Goal: Task Accomplishment & Management: Manage account settings

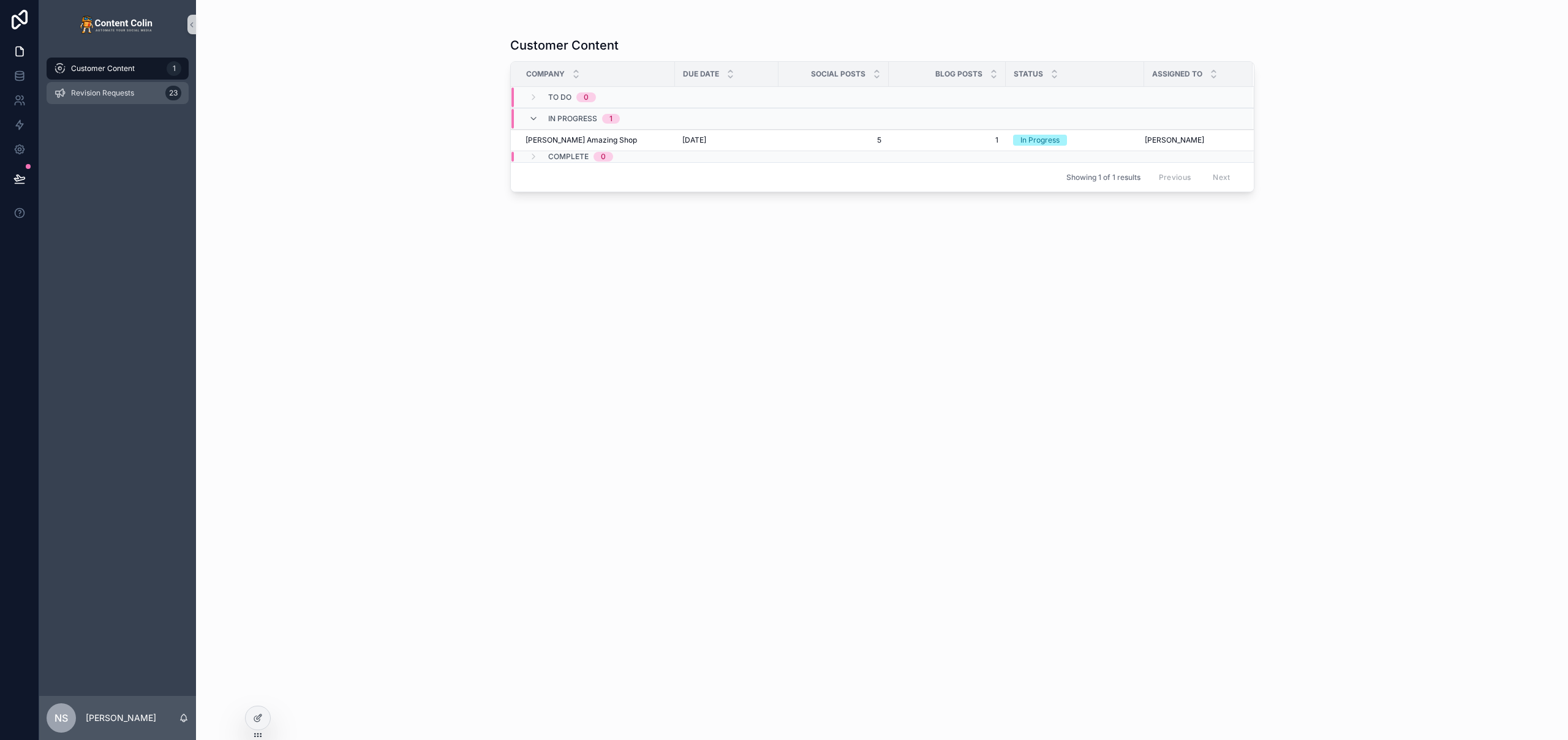
click at [107, 87] on div "Revision Requests 23" at bounding box center [117, 93] width 127 height 20
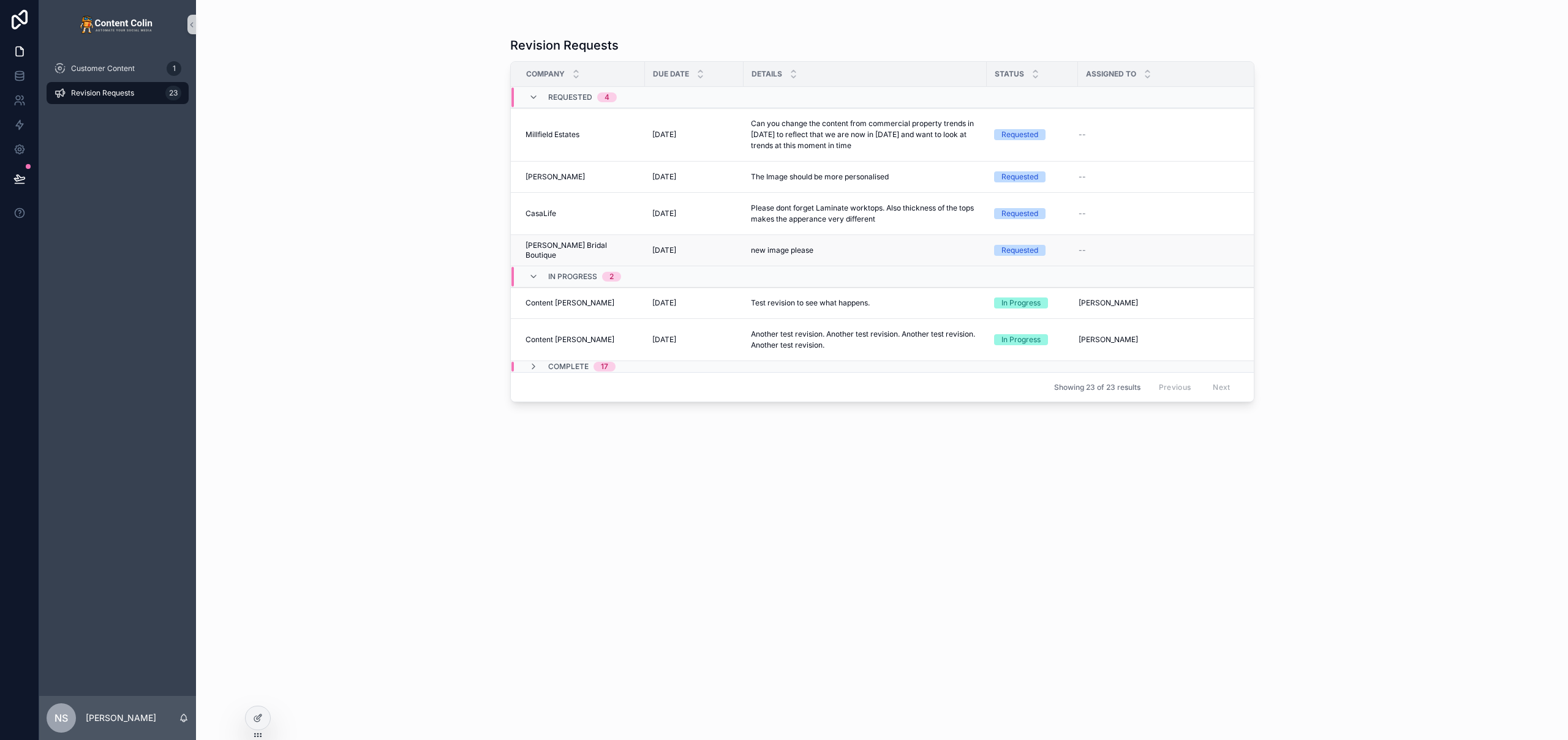
click at [858, 258] on div "new image please new image please" at bounding box center [866, 250] width 229 height 21
click at [743, 252] on td "new image please new image please" at bounding box center [865, 250] width 243 height 31
click at [582, 248] on span "[PERSON_NAME] Bridal Boutique" at bounding box center [581, 251] width 112 height 20
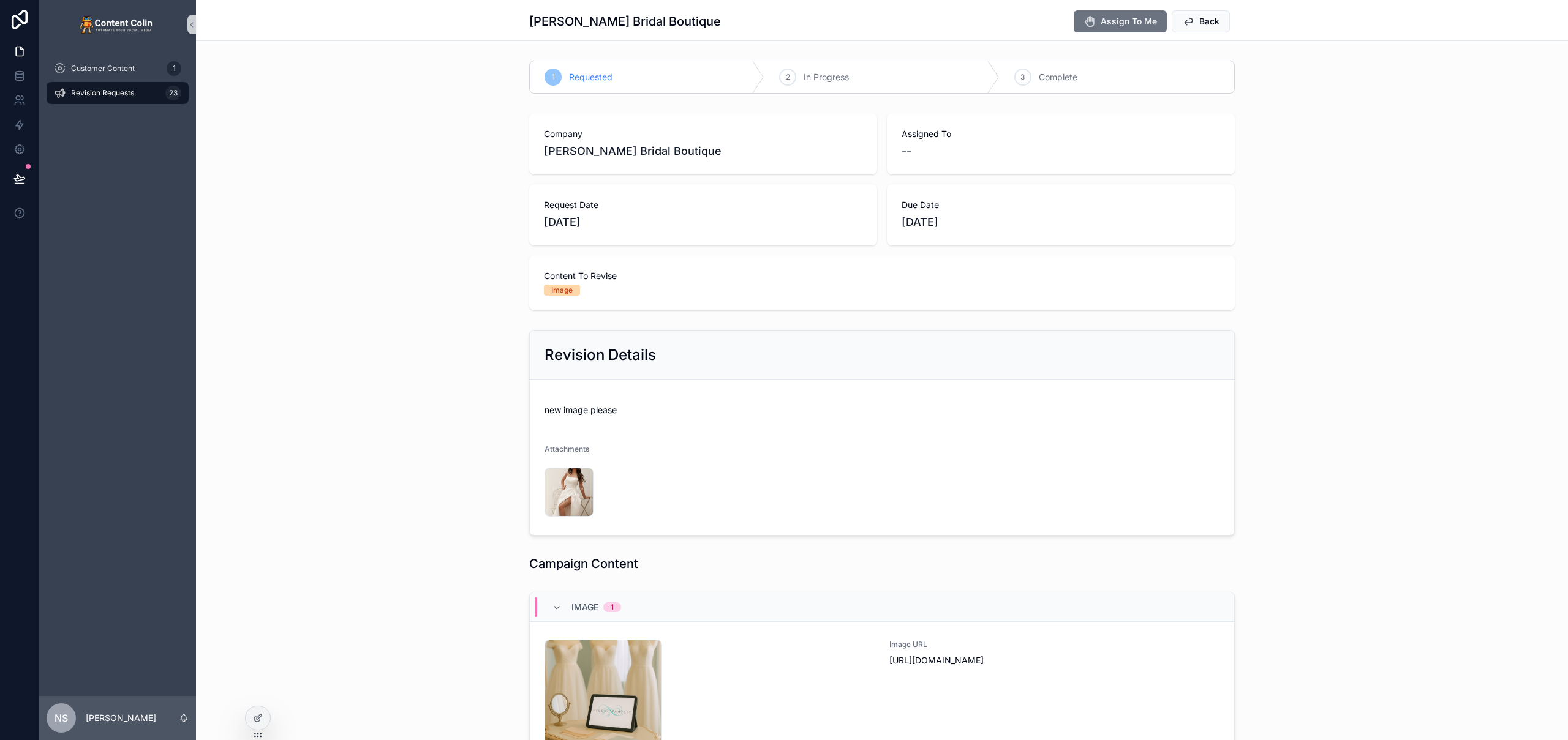
scroll to position [321, 0]
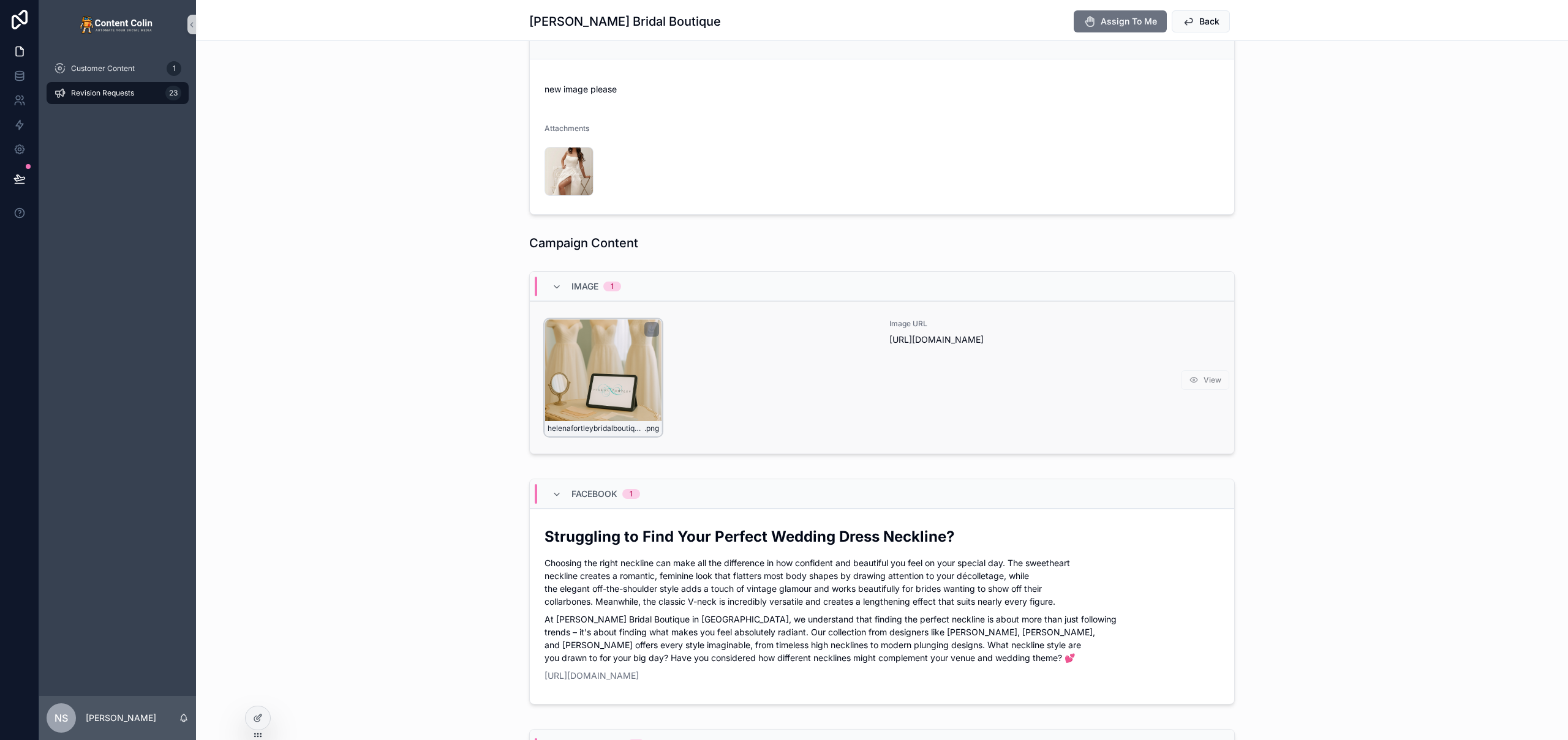
click at [615, 398] on div "helenafortleybridalboutique-1754571790 .png" at bounding box center [603, 378] width 117 height 117
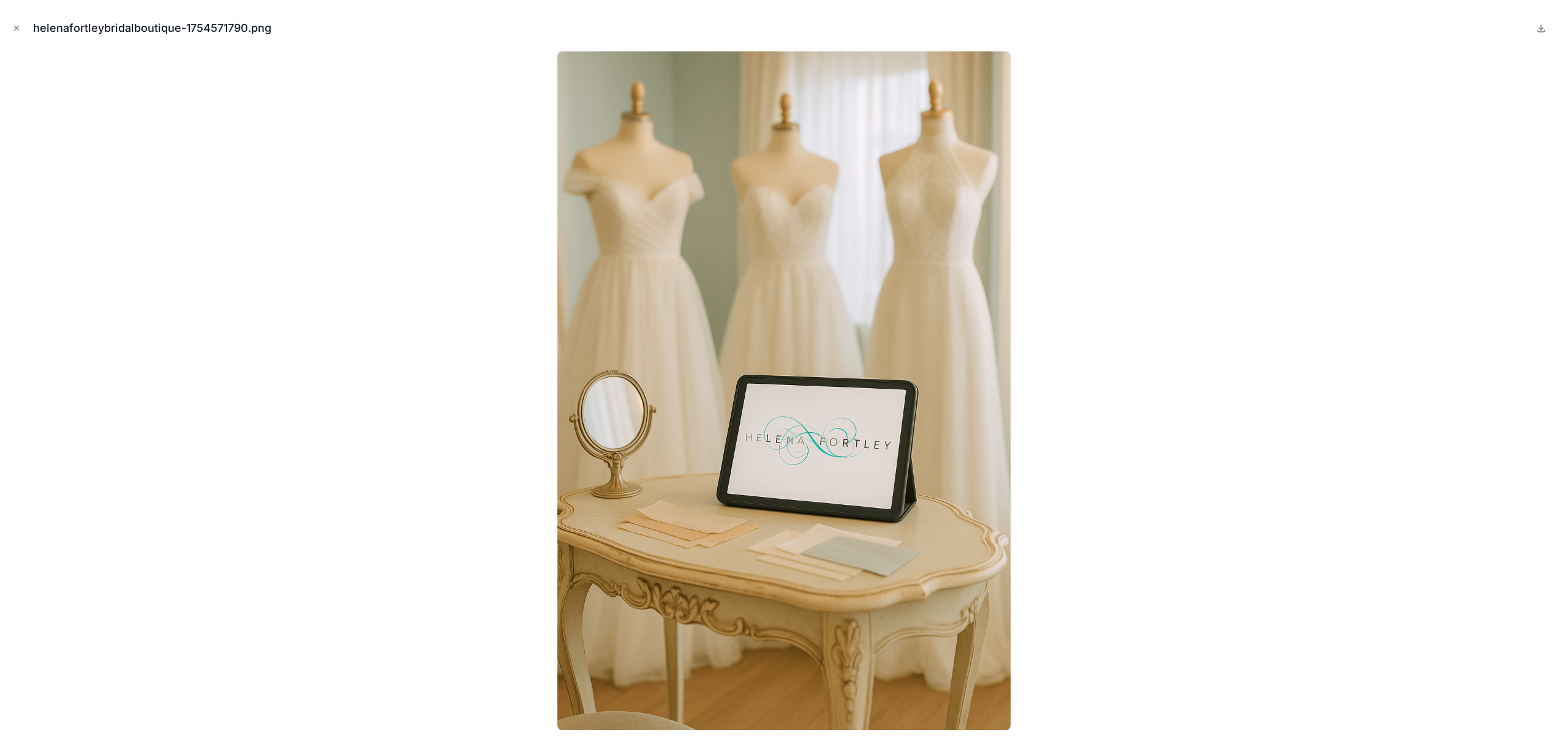
click at [444, 385] on div at bounding box center [784, 391] width 1548 height 679
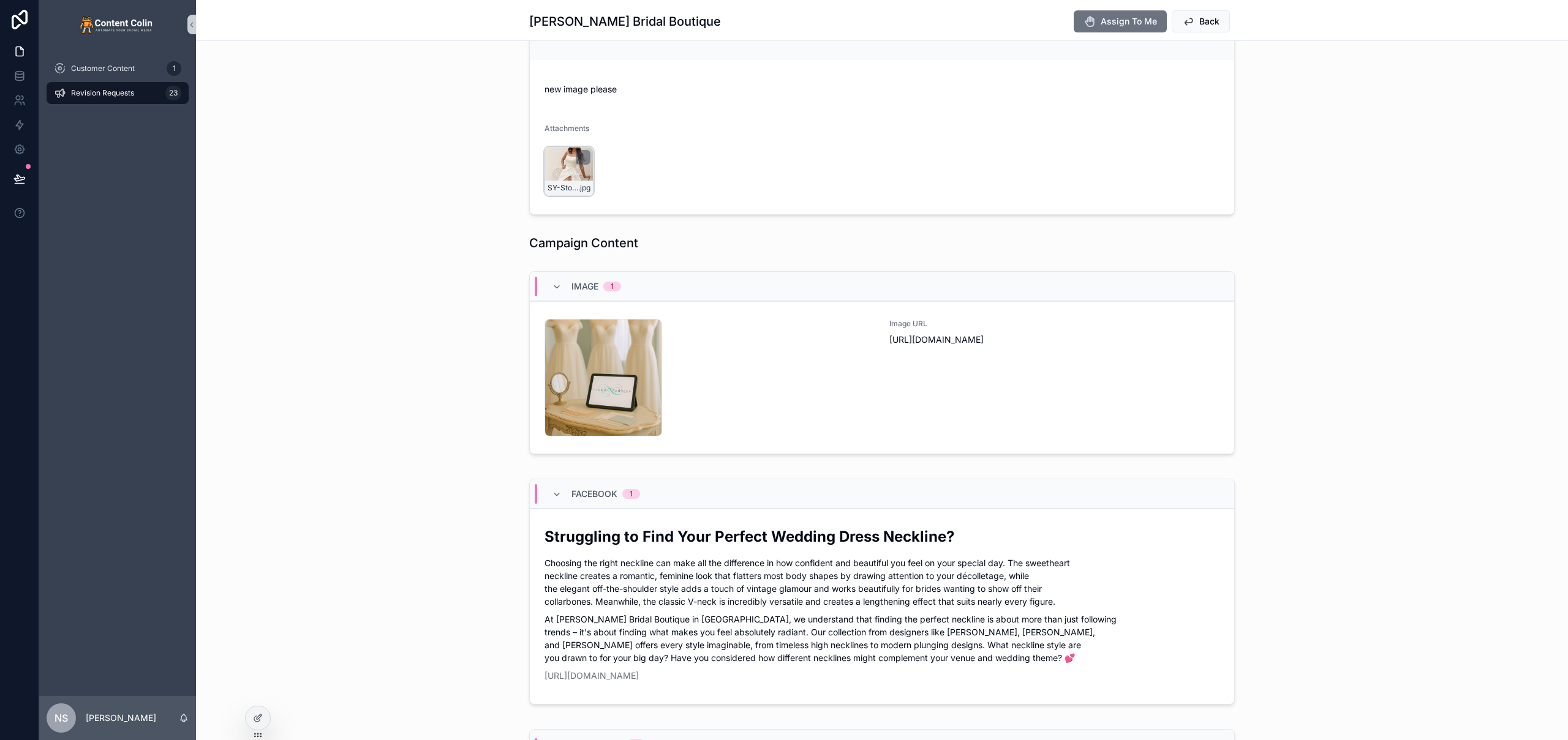
click at [560, 171] on div "SY-Story-Graphic-2-2 .jpg" at bounding box center [568, 171] width 49 height 49
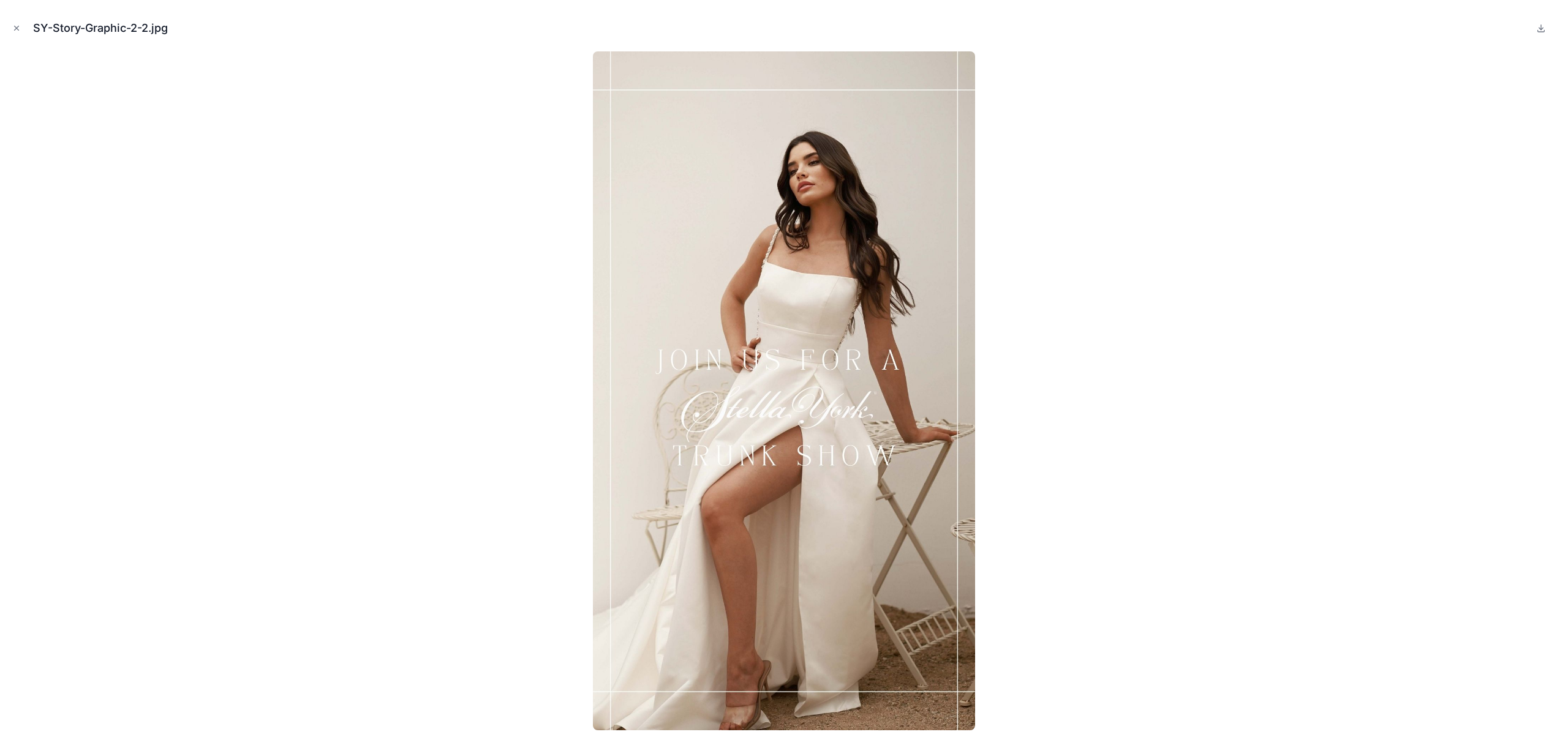
click at [817, 303] on img at bounding box center [784, 391] width 382 height 679
click at [831, 214] on img at bounding box center [784, 391] width 382 height 679
click at [13, 28] on icon "Close modal" at bounding box center [16, 28] width 9 height 9
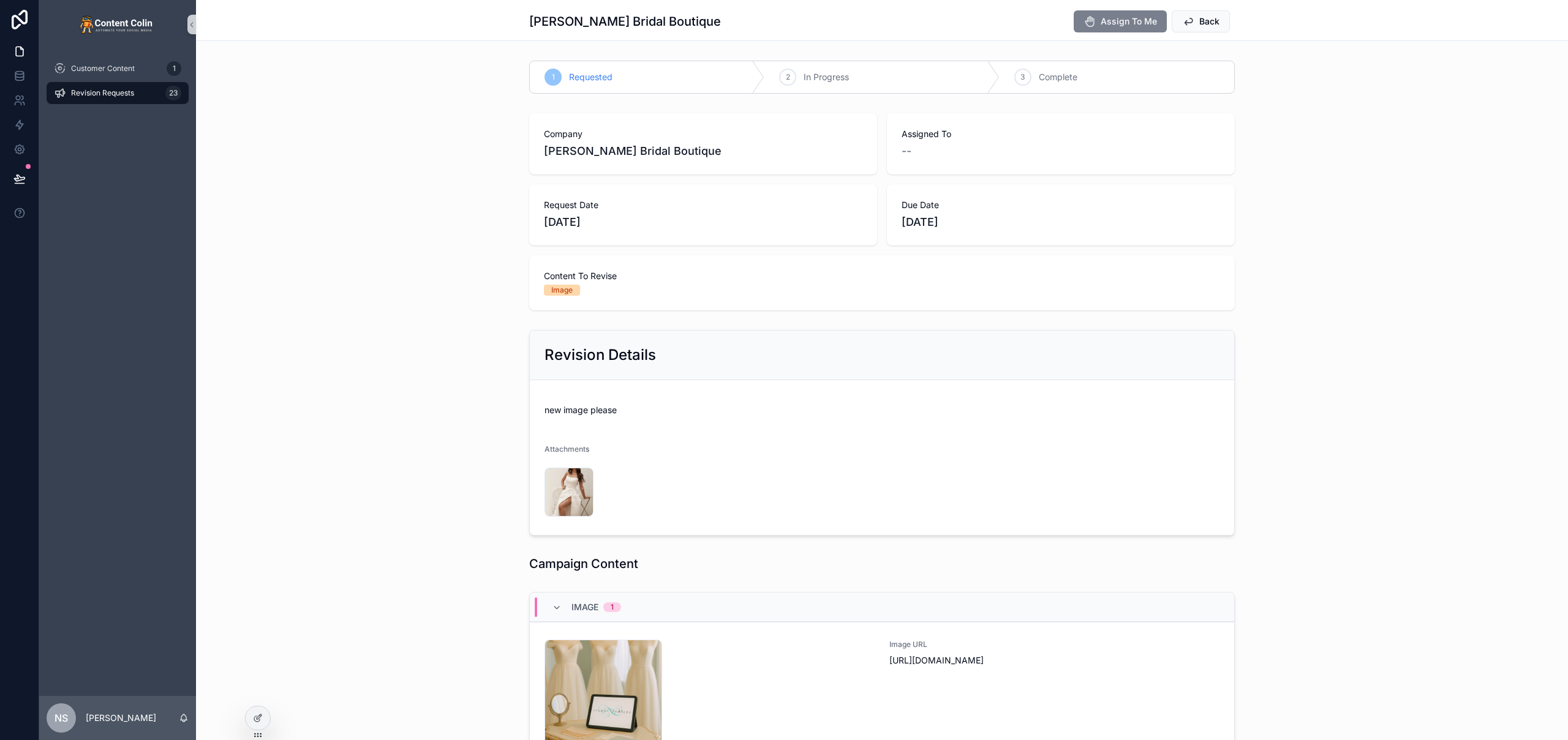
click at [1147, 18] on span "Assign To Me" at bounding box center [1128, 21] width 57 height 12
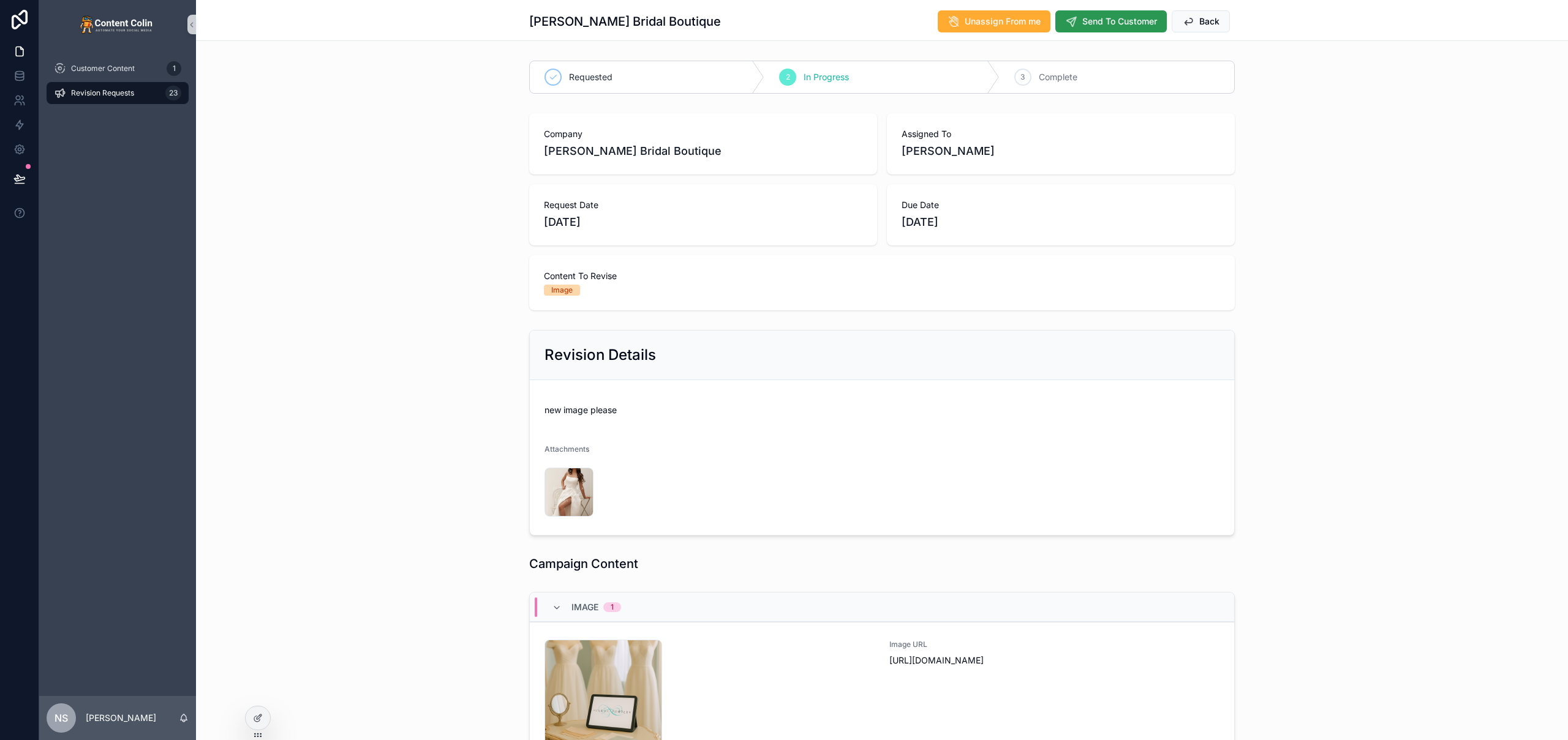
click at [1145, 20] on span "Send To Customer" at bounding box center [1119, 21] width 75 height 12
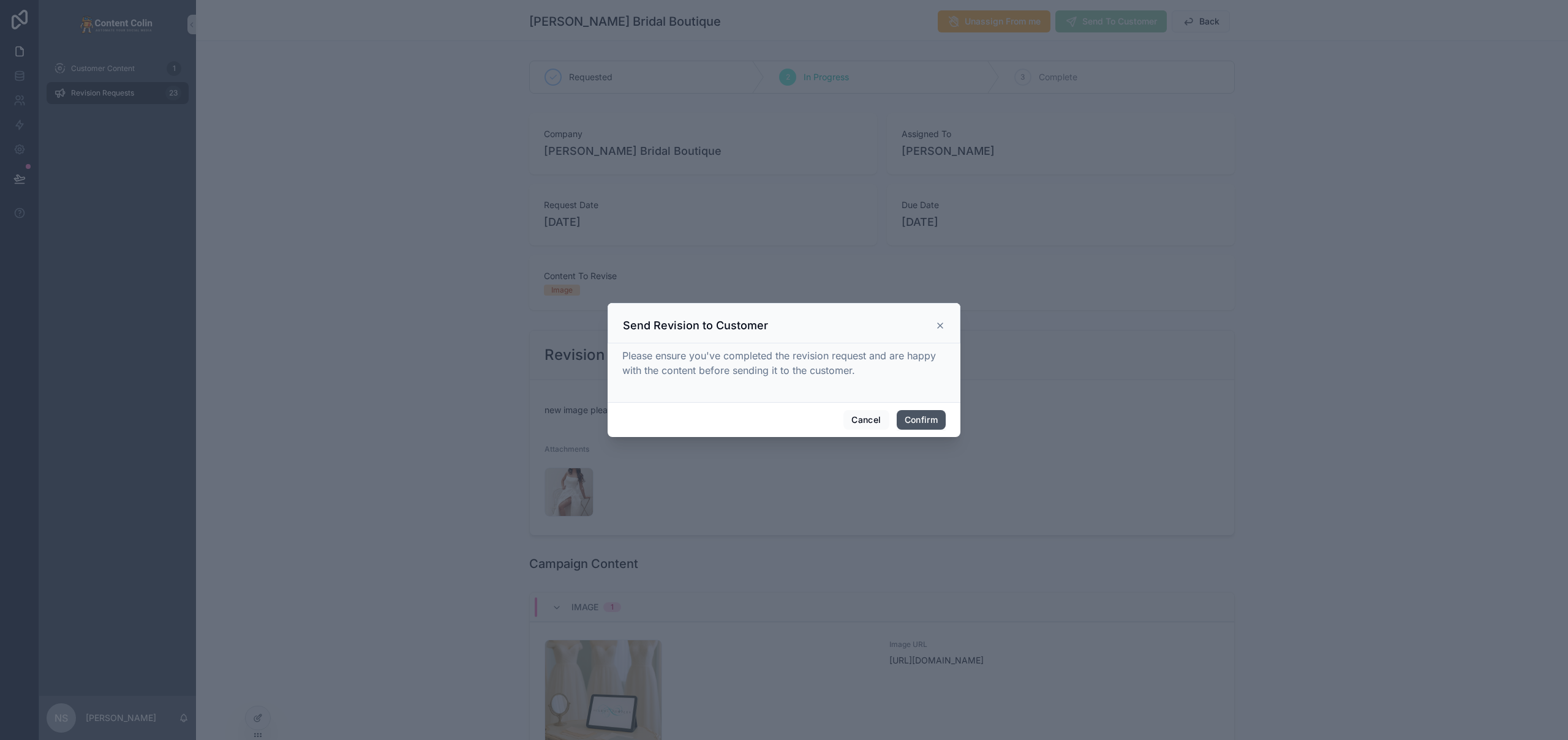
click at [922, 418] on button "Confirm" at bounding box center [920, 421] width 49 height 20
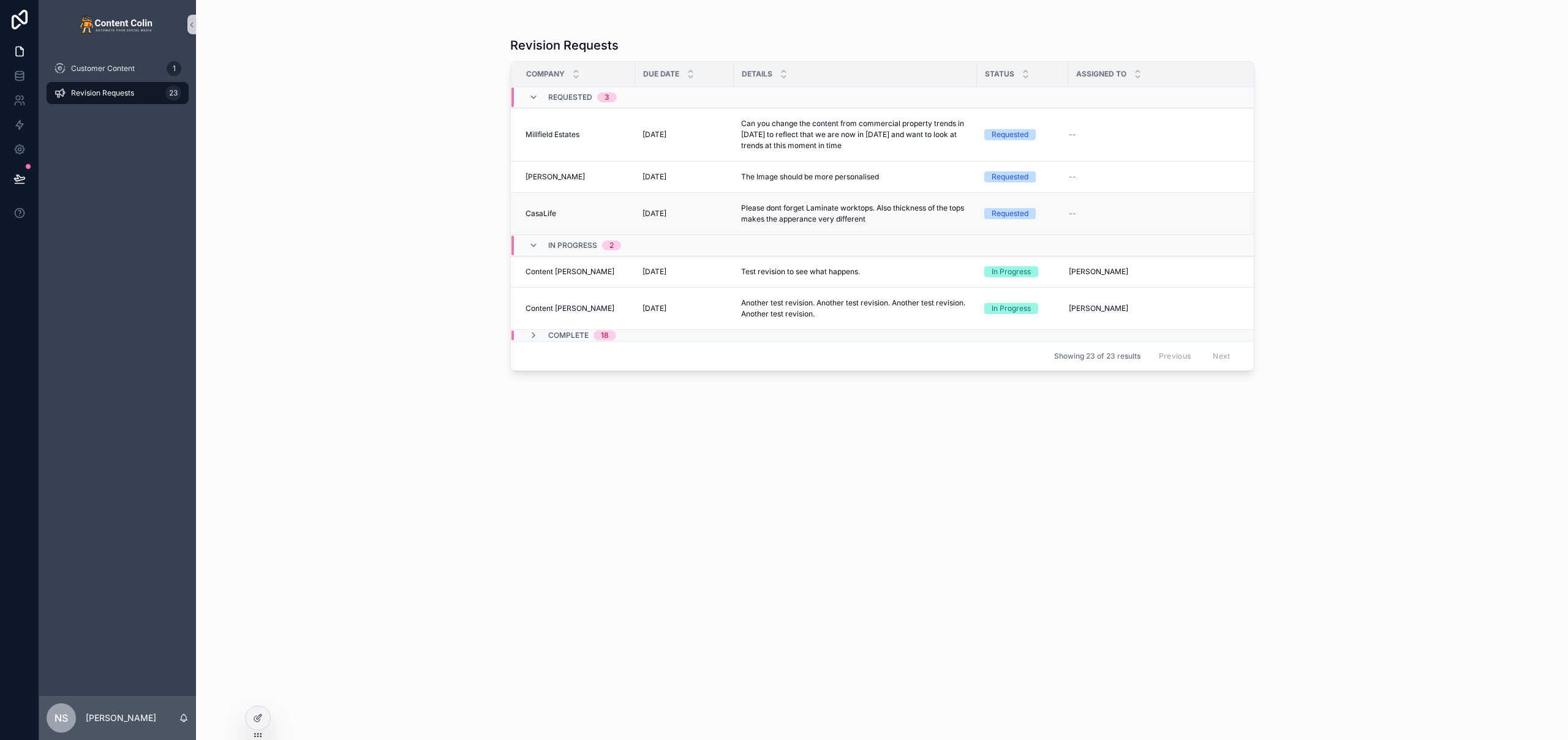
click at [663, 216] on span "[DATE]" at bounding box center [655, 214] width 24 height 10
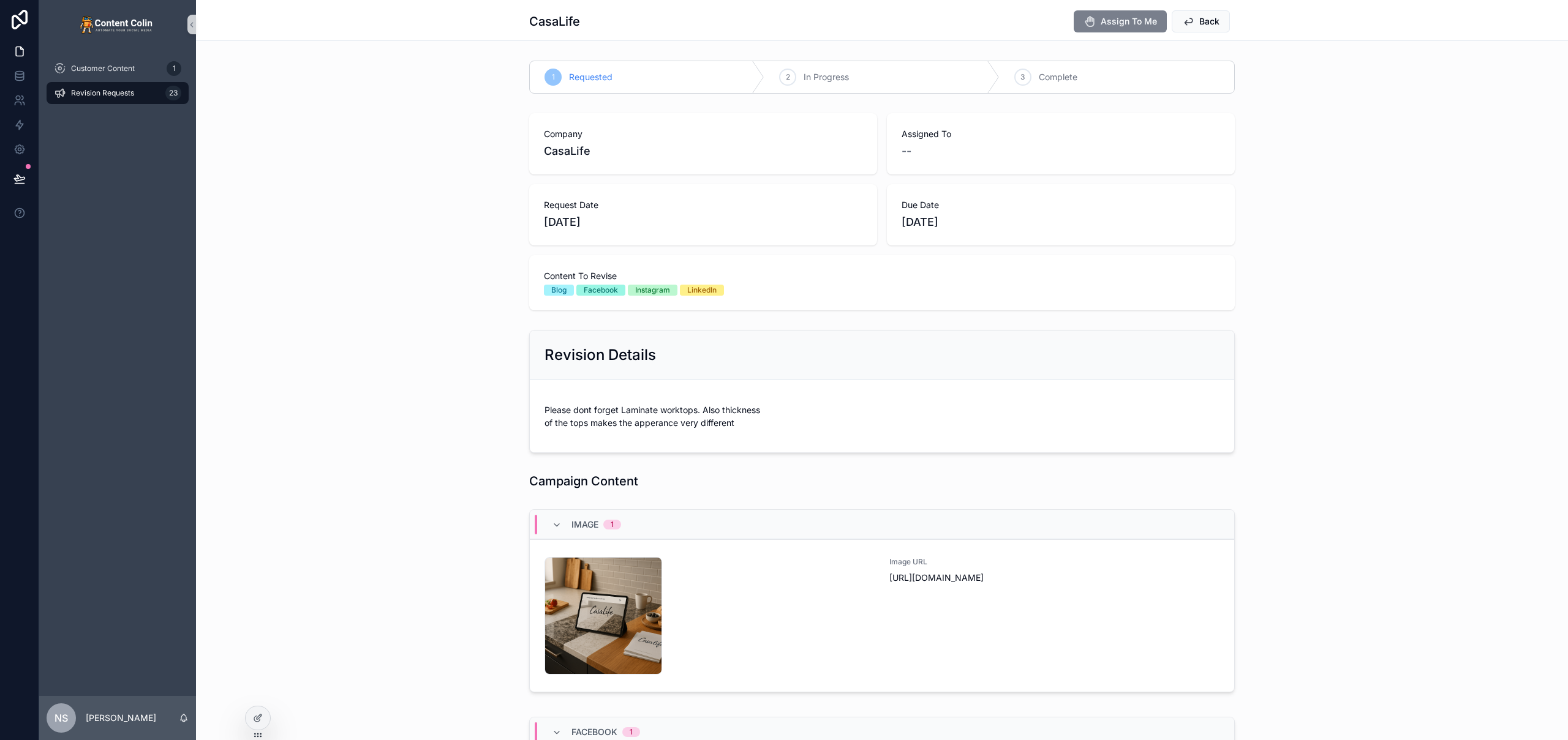
click at [1119, 14] on button "Assign To Me" at bounding box center [1120, 21] width 94 height 22
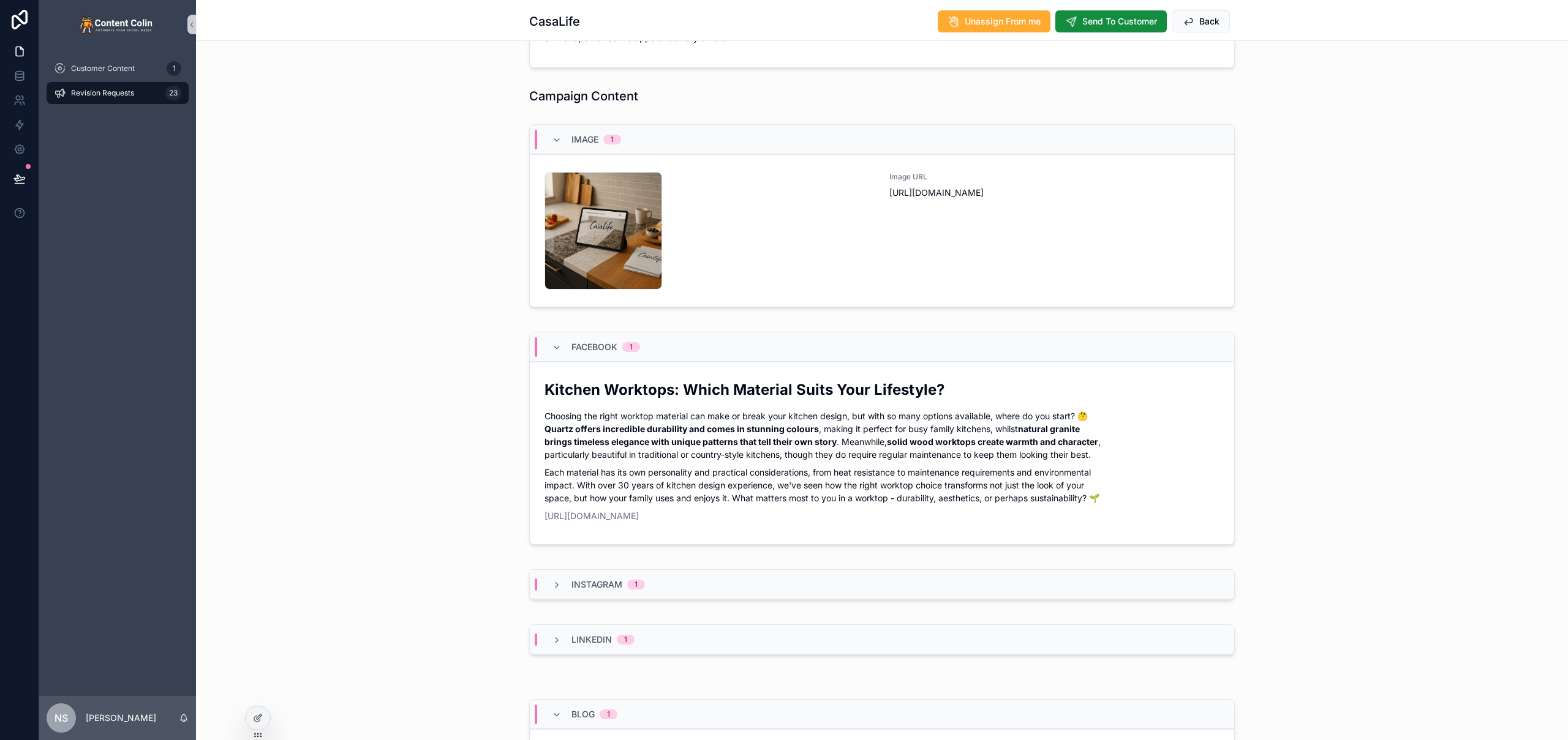
scroll to position [63, 0]
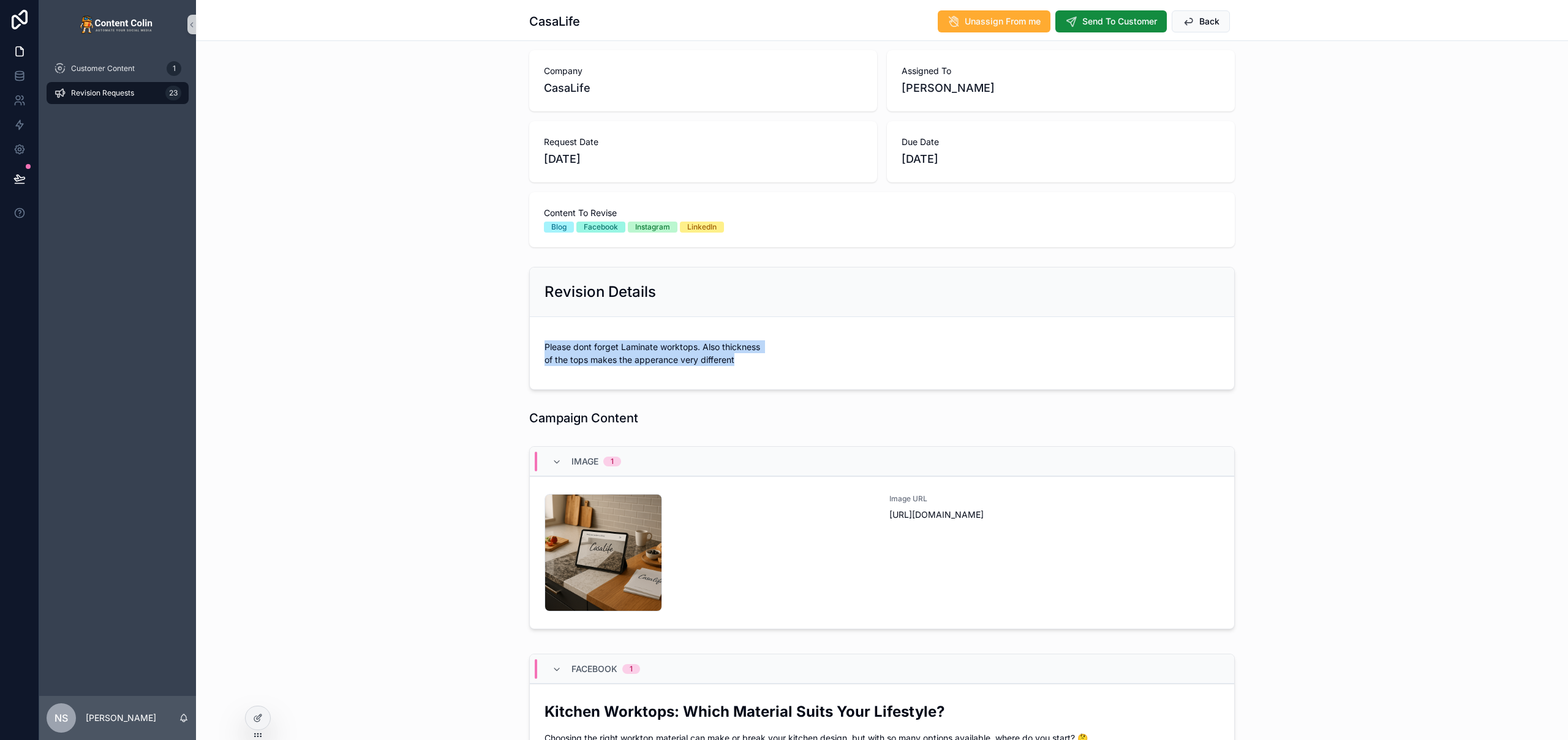
drag, startPoint x: 744, startPoint y: 357, endPoint x: 500, endPoint y: 337, distance: 244.8
click at [500, 337] on div "Revision Details Please dont forget Laminate worktops. Also thickness of the to…" at bounding box center [882, 329] width 1372 height 133
copy p "Please dont forget Laminate worktops. Also thickness of the tops makes the appe…"
click at [1109, 18] on span "Send To Customer" at bounding box center [1119, 21] width 75 height 12
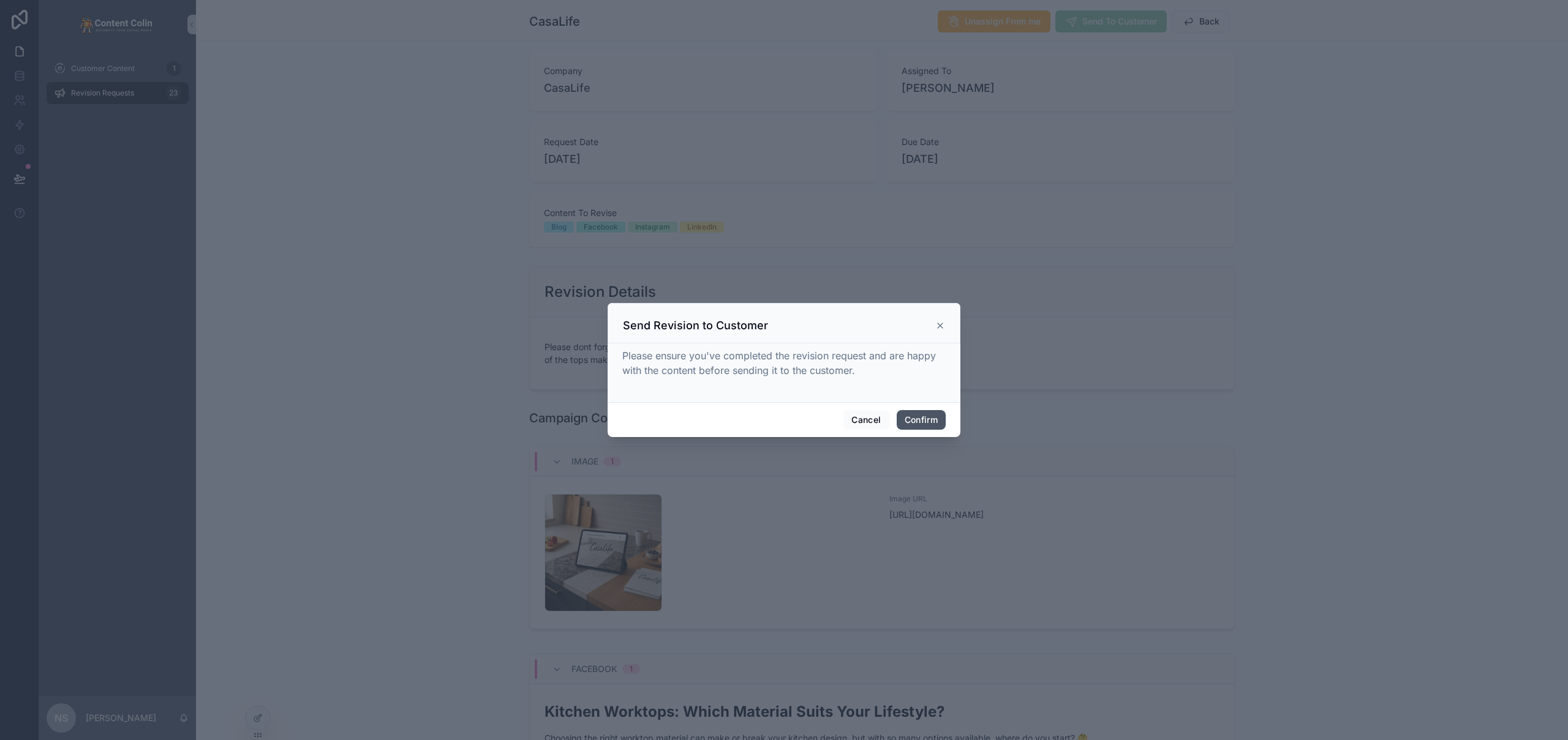
click at [920, 420] on button "Confirm" at bounding box center [920, 421] width 49 height 20
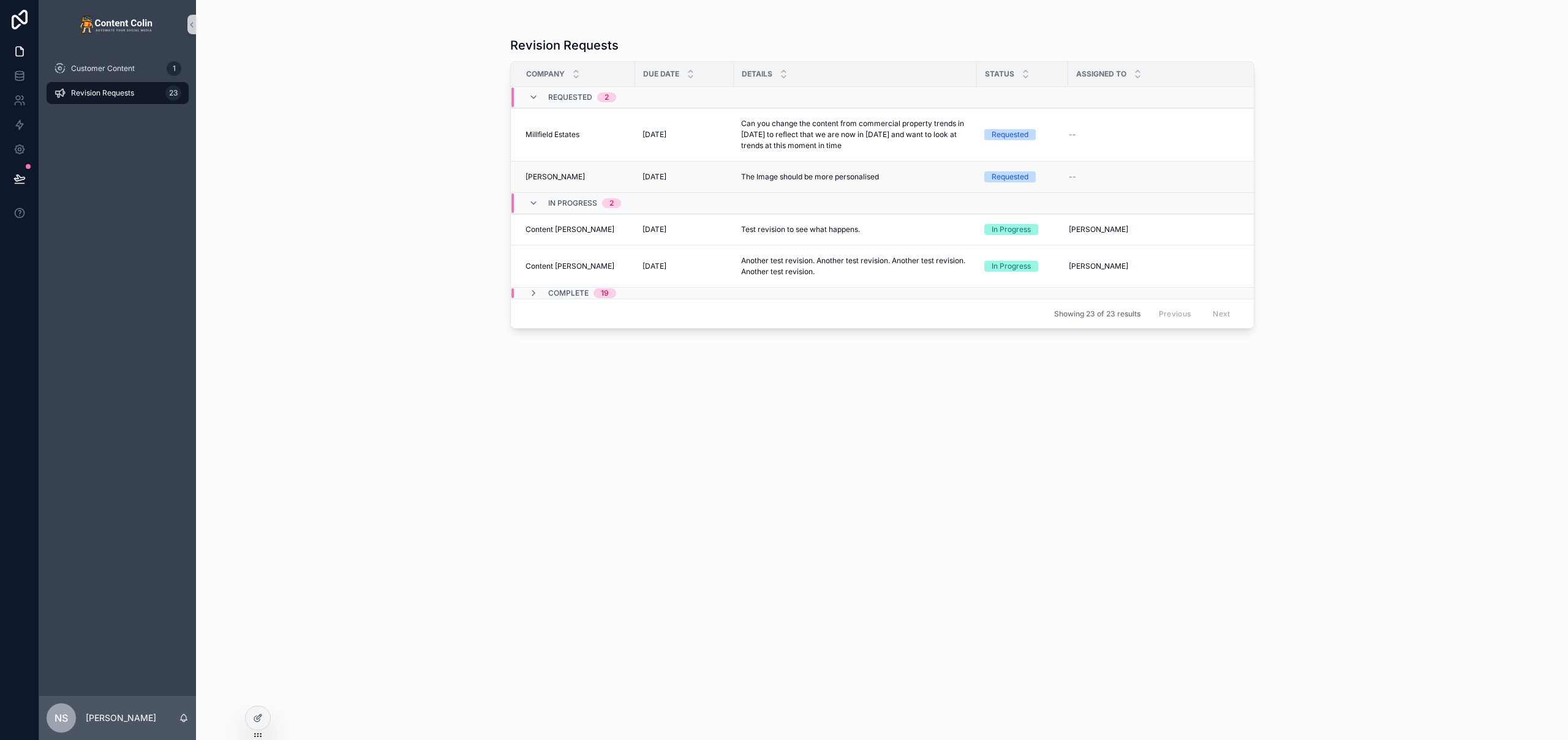
click at [672, 188] on td "[DATE] [DATE]" at bounding box center [684, 177] width 98 height 31
click at [683, 168] on td "[DATE] [DATE]" at bounding box center [684, 177] width 98 height 31
click at [817, 177] on p "The Image should be more personalised" at bounding box center [810, 176] width 138 height 11
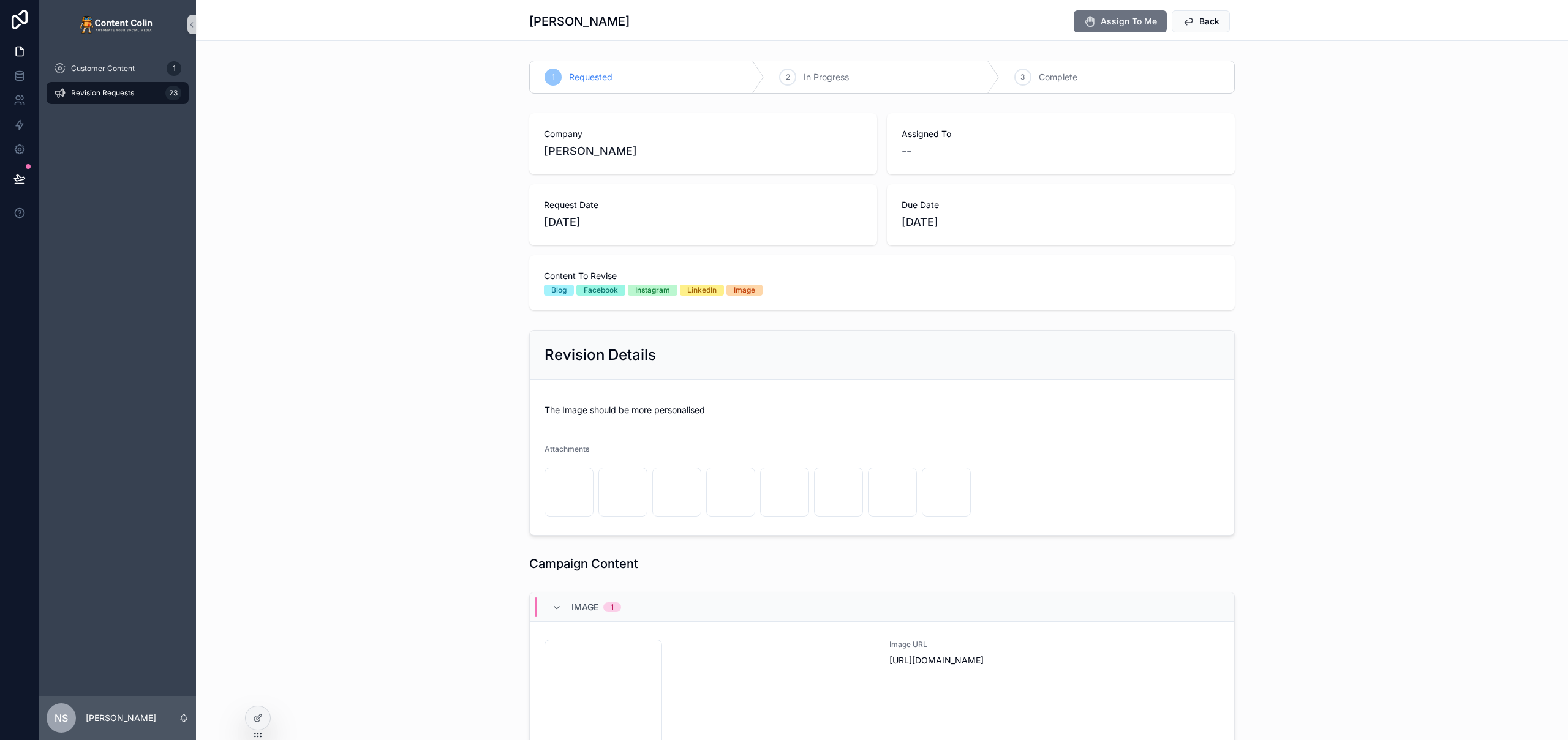
scroll to position [330, 0]
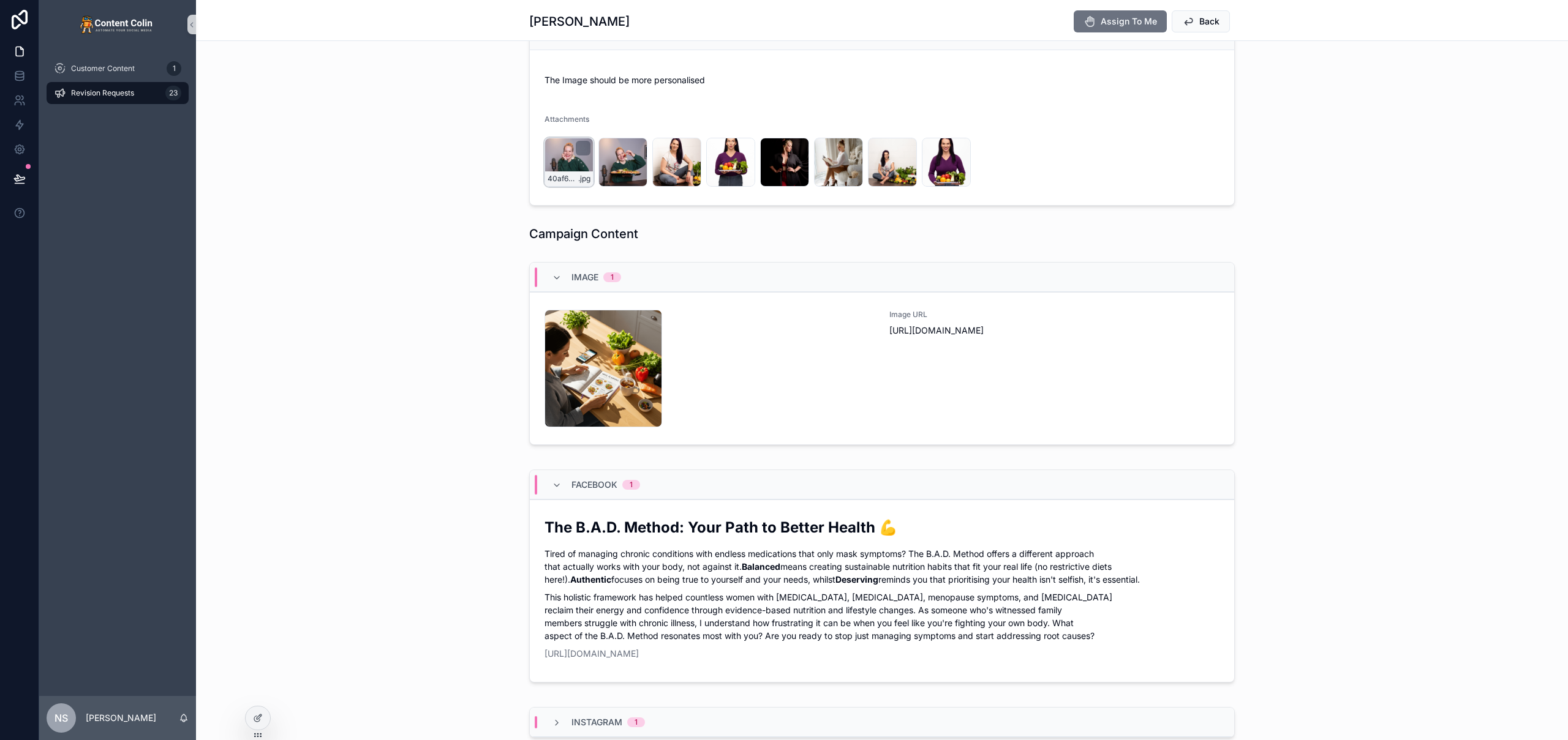
click at [563, 160] on div "40af6060-e27a-41ff-b823-8ba2bb1f0dc0 .jpg" at bounding box center [568, 162] width 49 height 49
click at [568, 168] on div "40af6060-e27a-41ff-b823-8ba2bb1f0dc0 .jpg" at bounding box center [568, 162] width 49 height 49
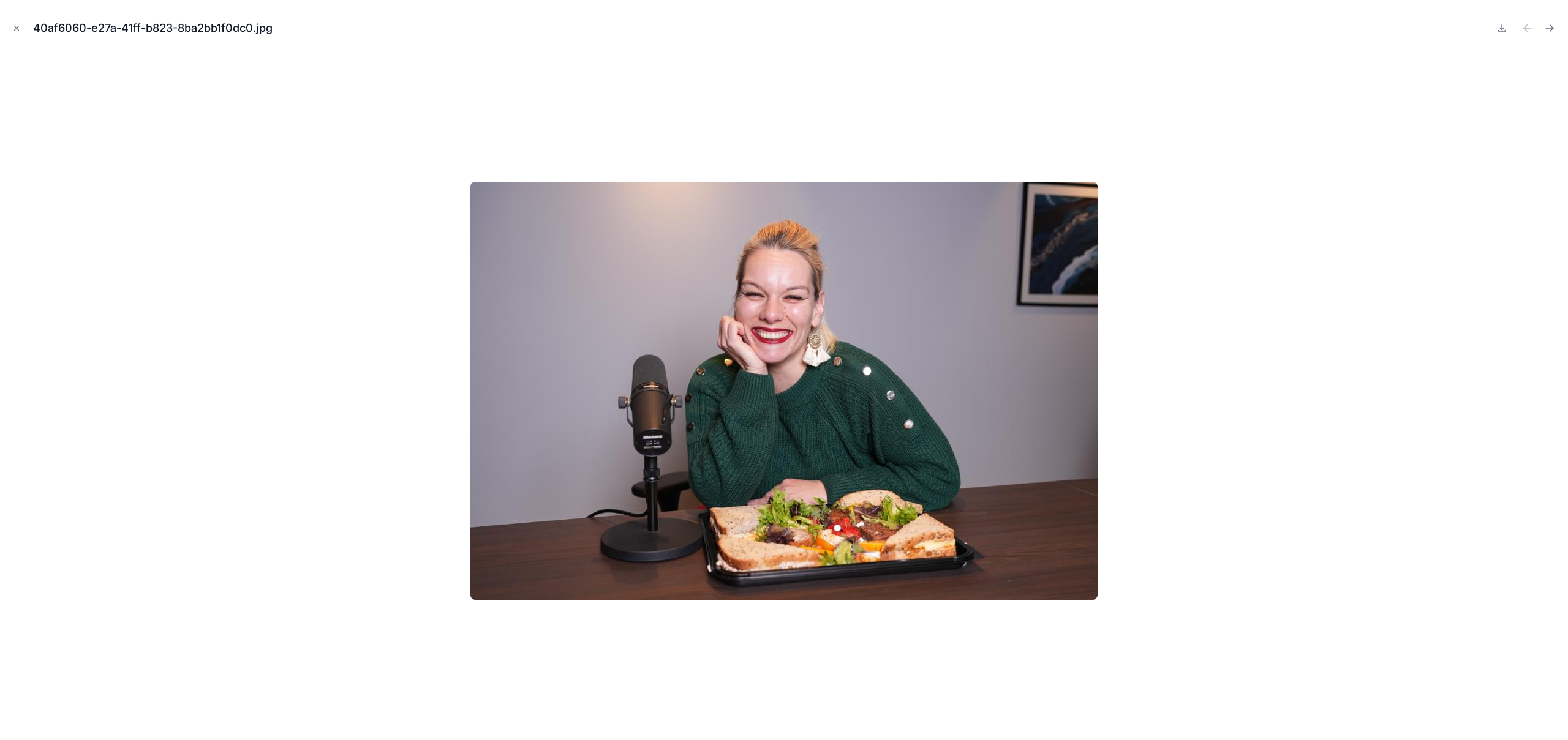
click at [827, 350] on img at bounding box center [784, 391] width 627 height 419
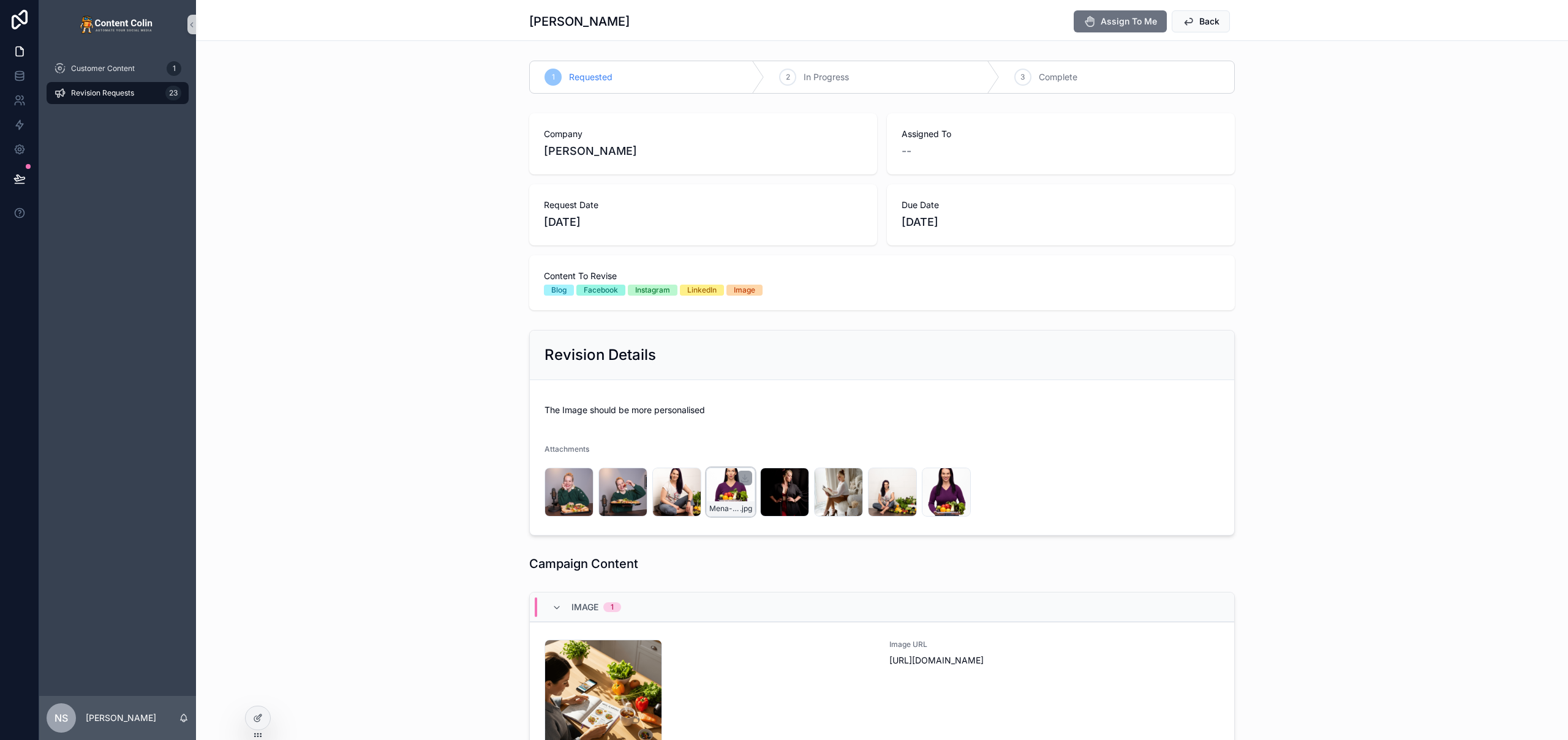
click at [729, 499] on div "Mena-Photography-Branding-[PERSON_NAME]-4 .jpg" at bounding box center [730, 491] width 49 height 49
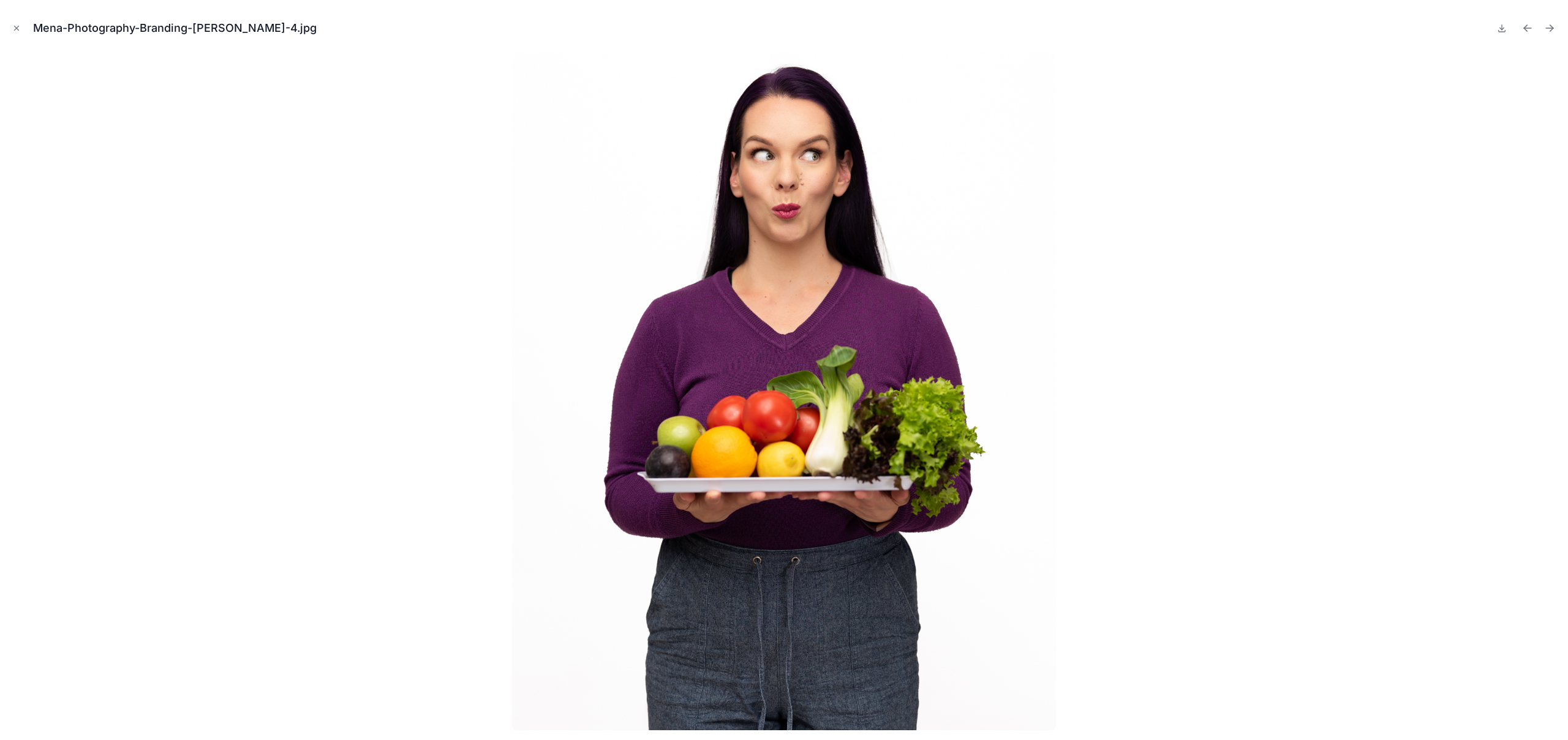
click at [18, 31] on icon "Close modal" at bounding box center [16, 28] width 9 height 9
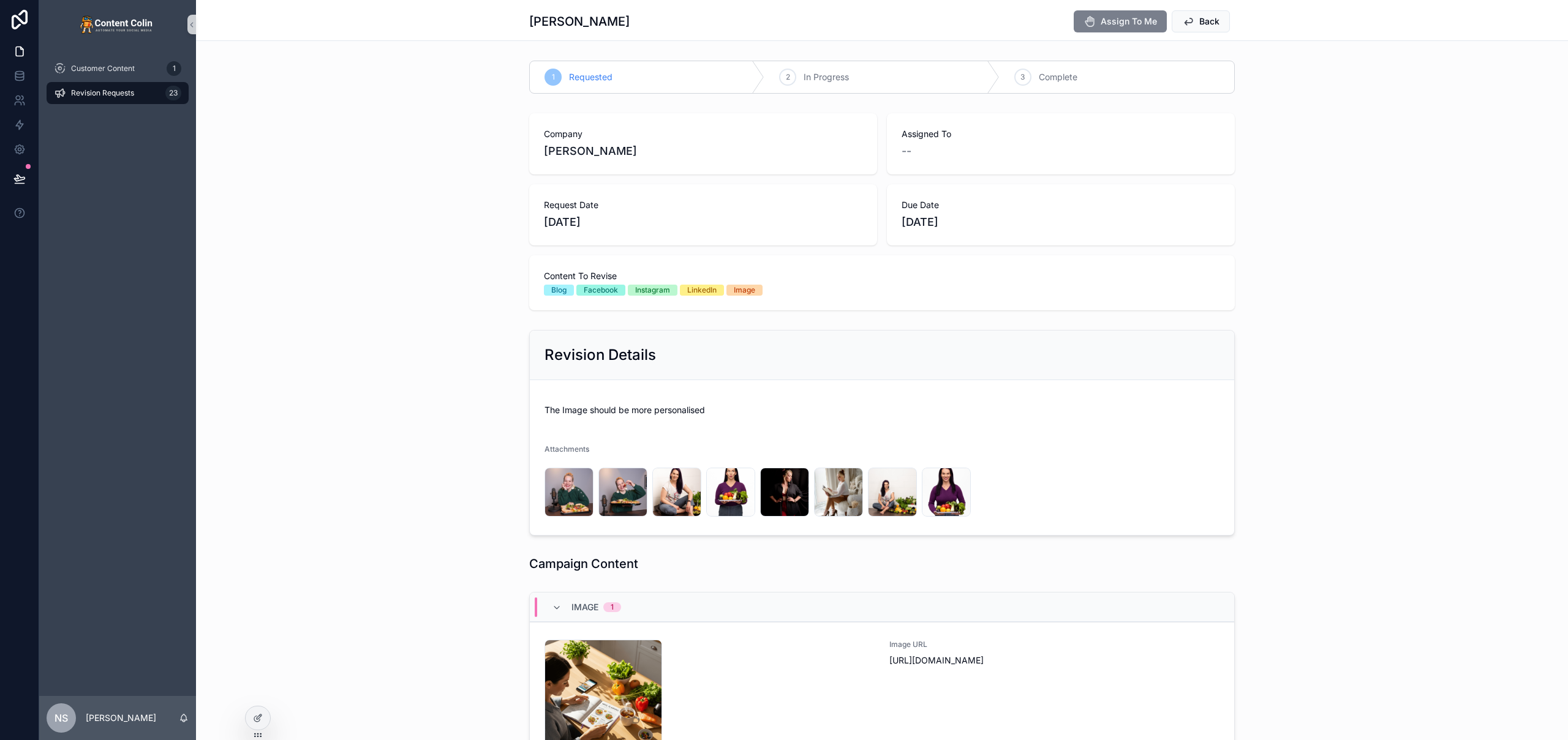
click at [1123, 18] on span "Assign To Me" at bounding box center [1128, 21] width 57 height 12
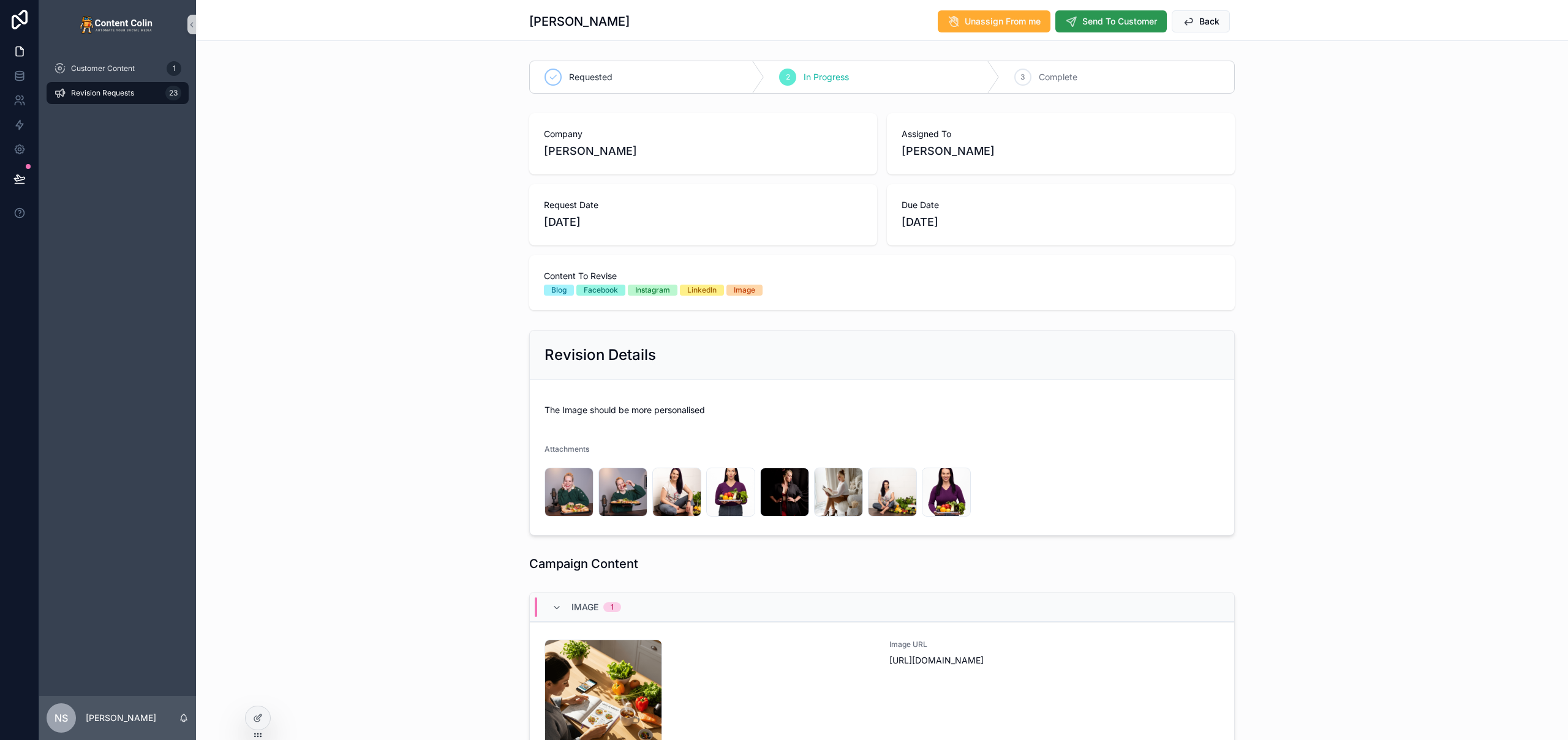
click at [1099, 23] on span "Send To Customer" at bounding box center [1119, 21] width 75 height 12
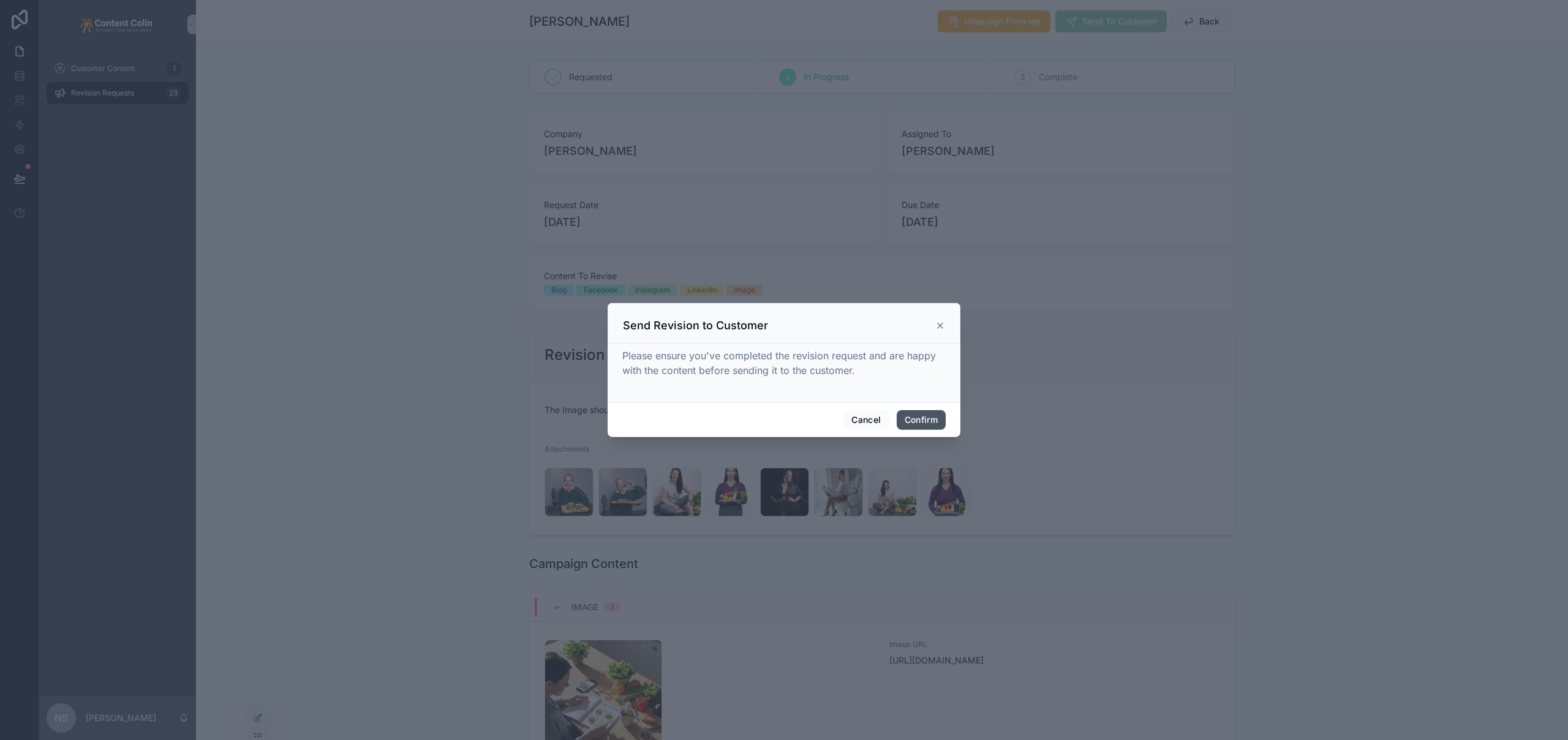
click at [926, 420] on button "Confirm" at bounding box center [920, 421] width 49 height 20
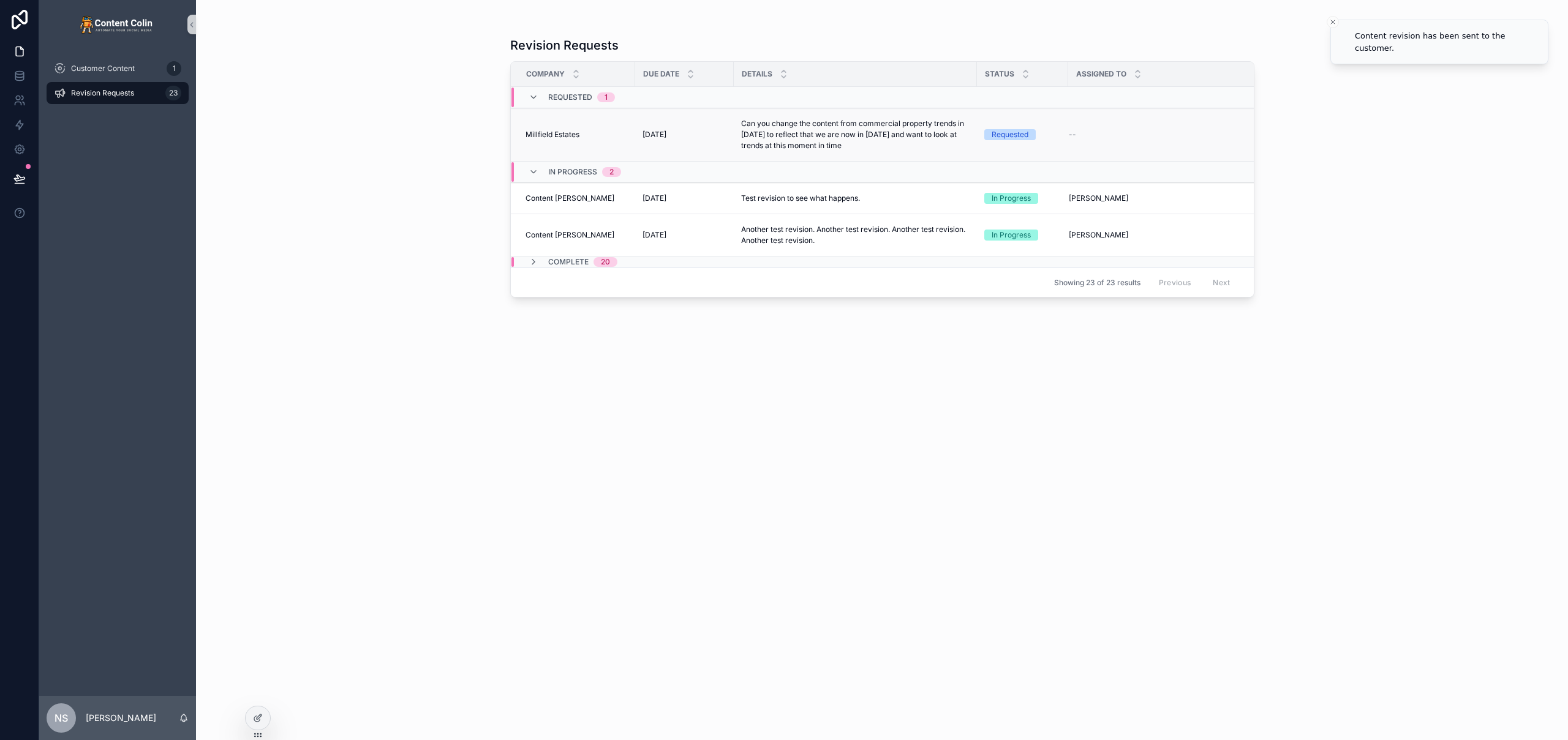
click at [758, 141] on p "Can you change the content from commercial property trends in [DATE] to reflect…" at bounding box center [856, 134] width 229 height 33
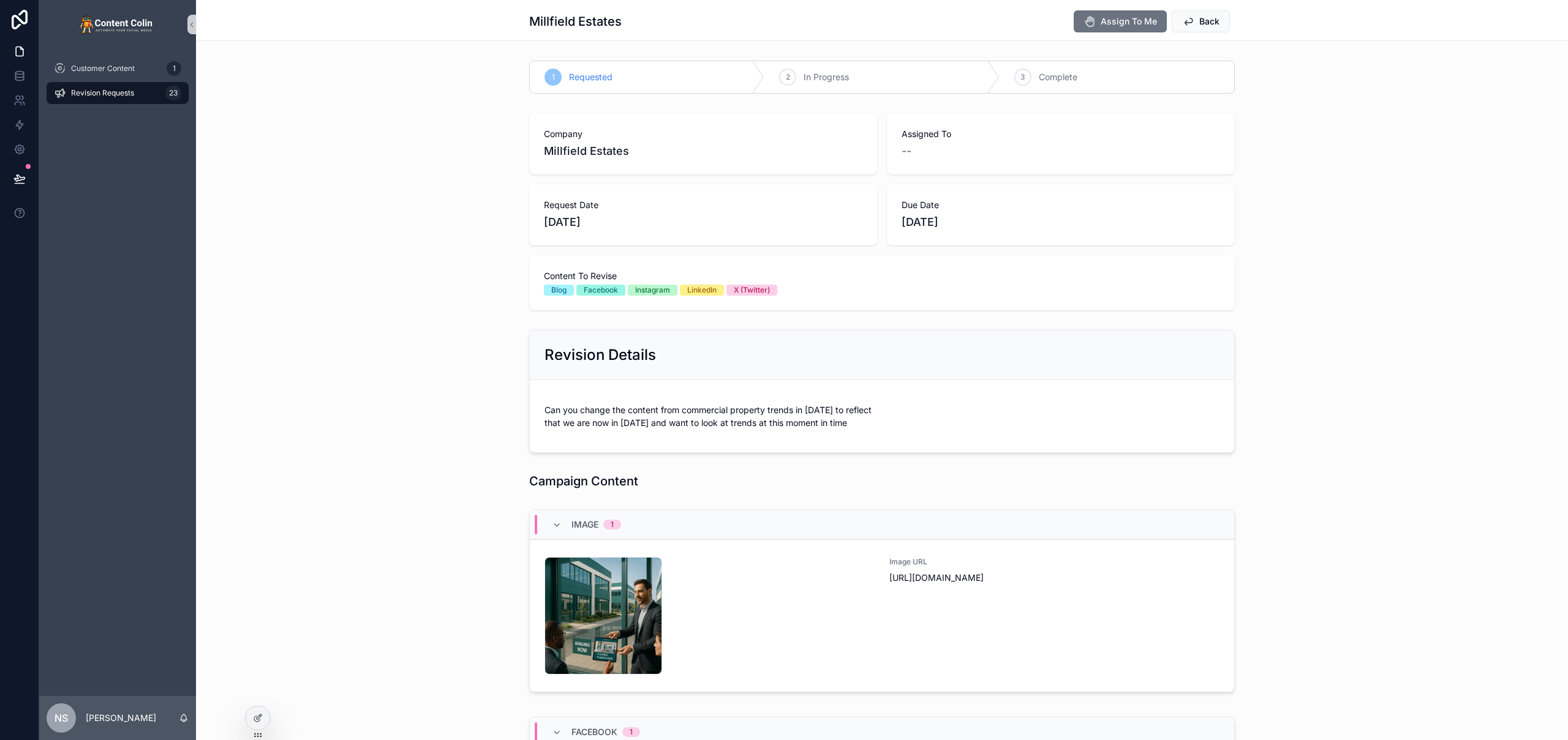
click at [117, 89] on span "Revision Requests" at bounding box center [101, 93] width 63 height 10
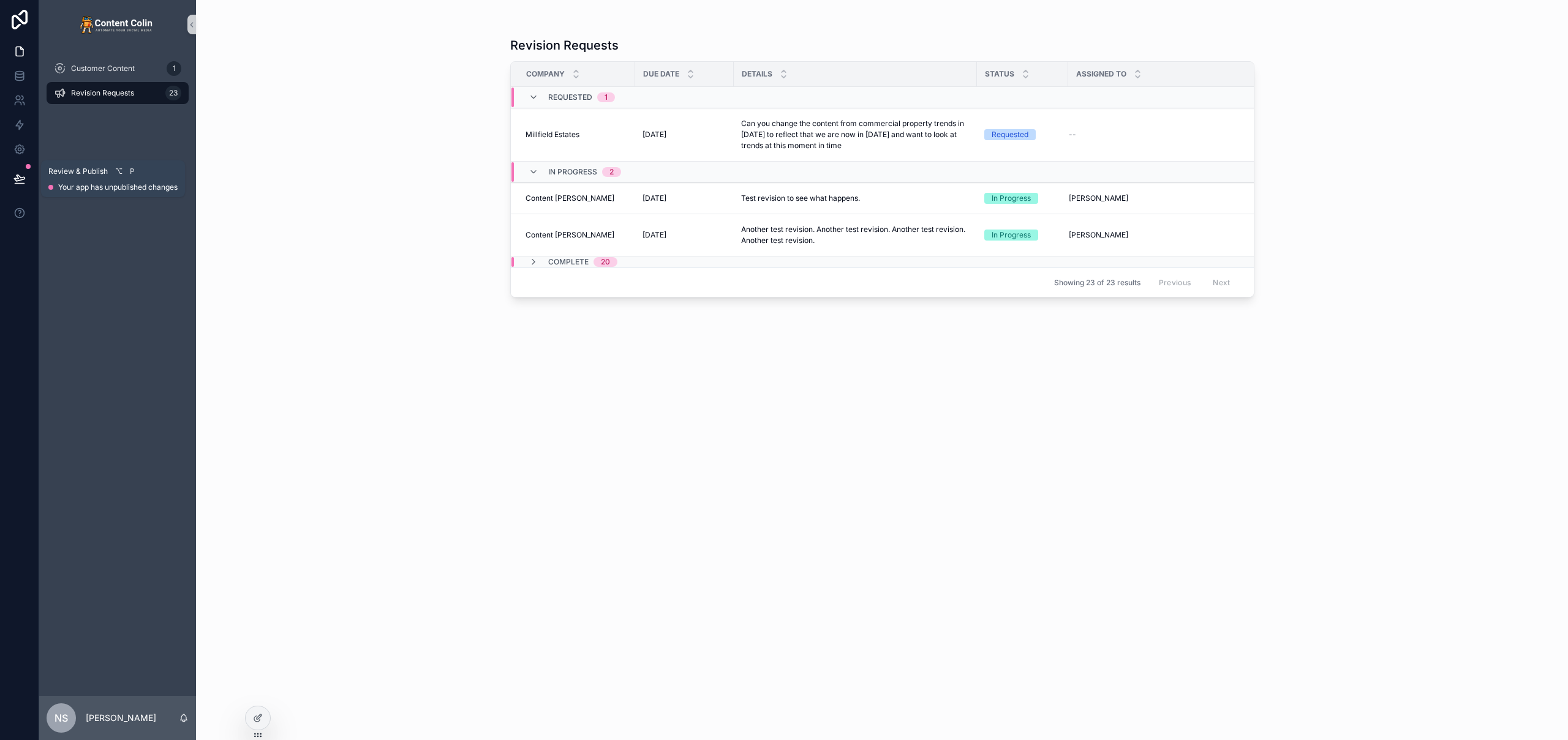
click at [17, 179] on icon at bounding box center [20, 179] width 12 height 12
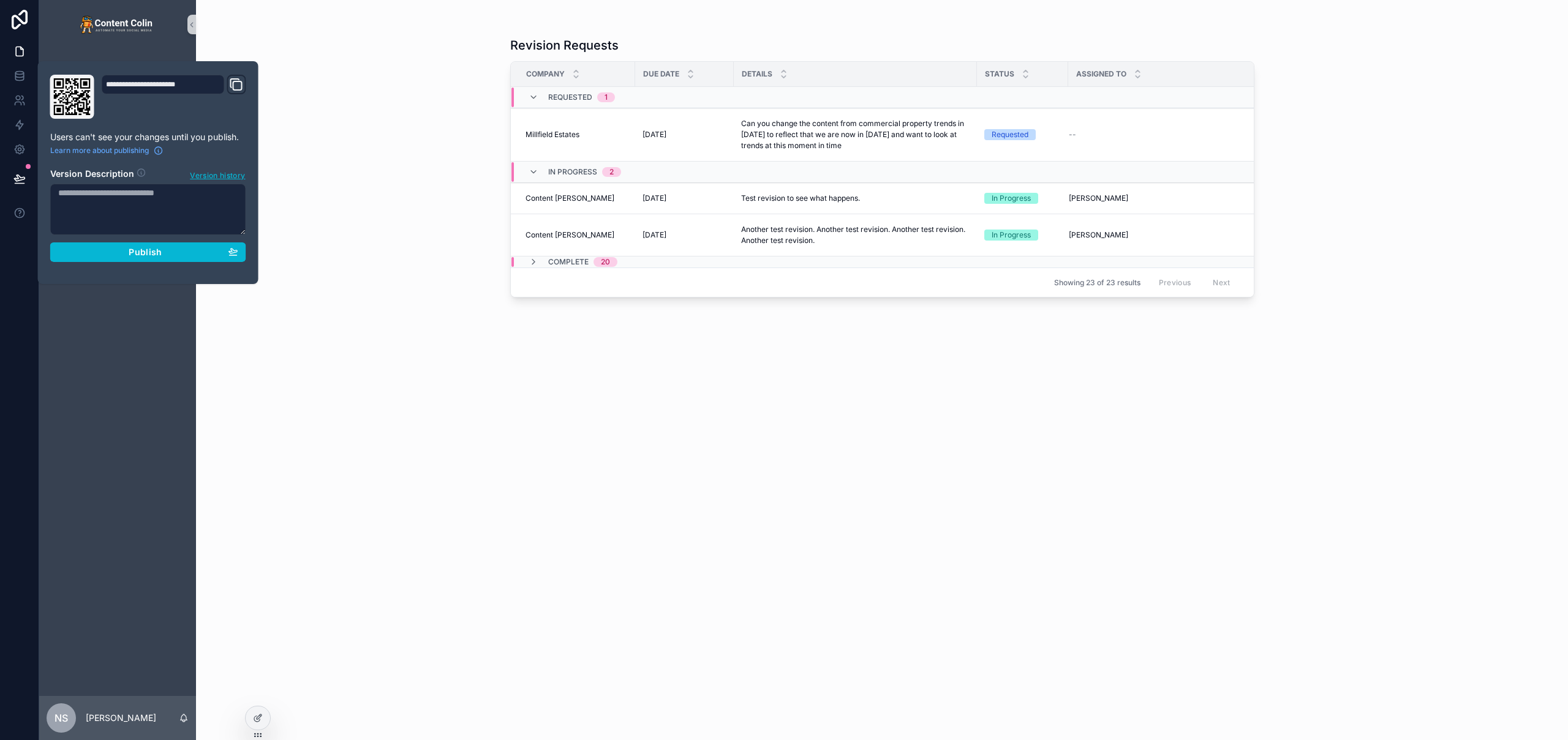
click at [158, 265] on div "**********" at bounding box center [148, 172] width 206 height 196
drag, startPoint x: 162, startPoint y: 253, endPoint x: 171, endPoint y: 250, distance: 9.5
click at [162, 253] on div "Publish" at bounding box center [147, 252] width 180 height 11
